Goal: Use online tool/utility: Utilize a website feature to perform a specific function

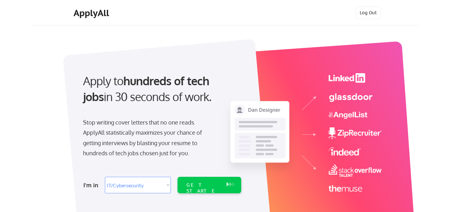
select select ""it_security""
